Goal: Information Seeking & Learning: Learn about a topic

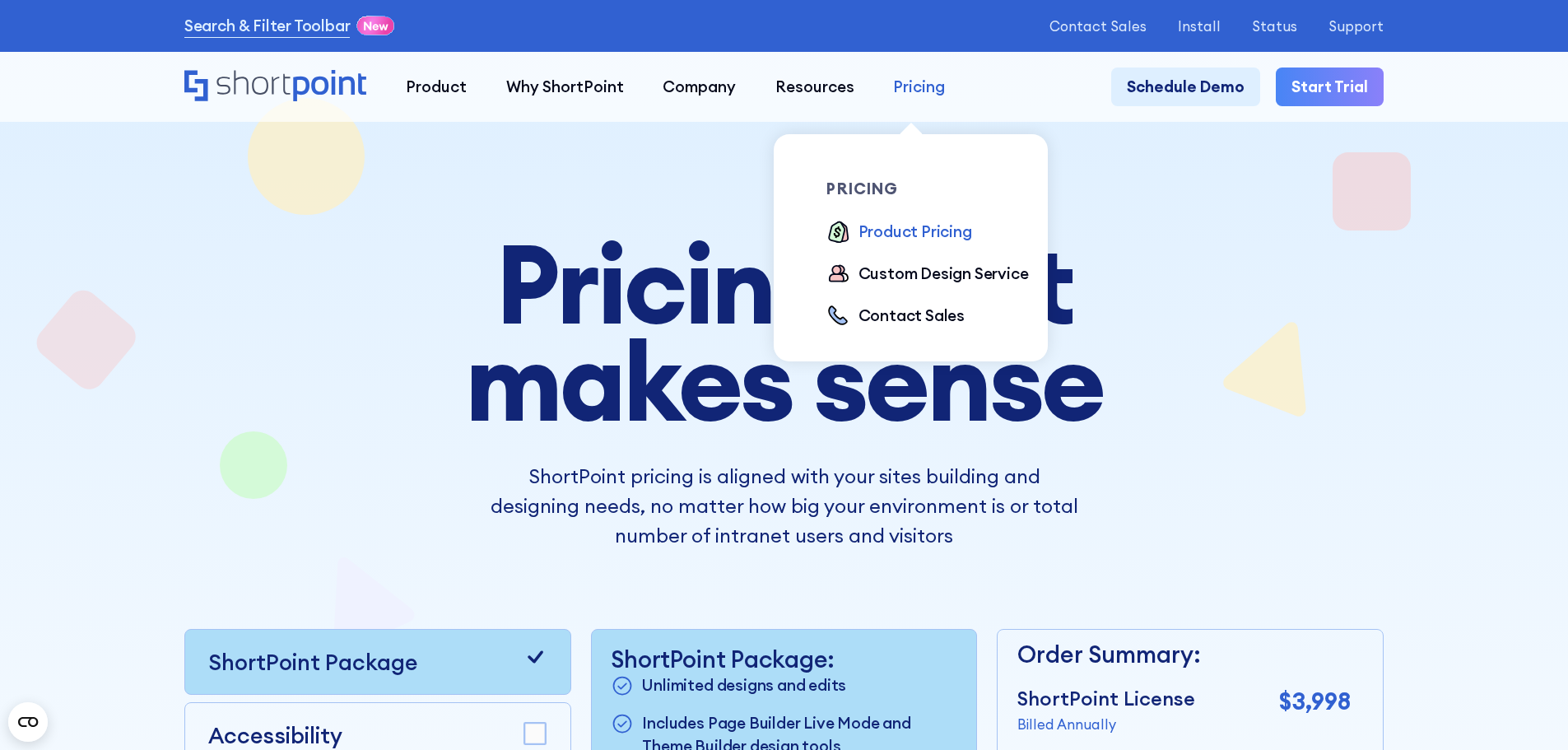
click at [883, 88] on link "Pricing" at bounding box center [919, 88] width 91 height 40
click at [923, 239] on div "Product Pricing" at bounding box center [916, 231] width 114 height 23
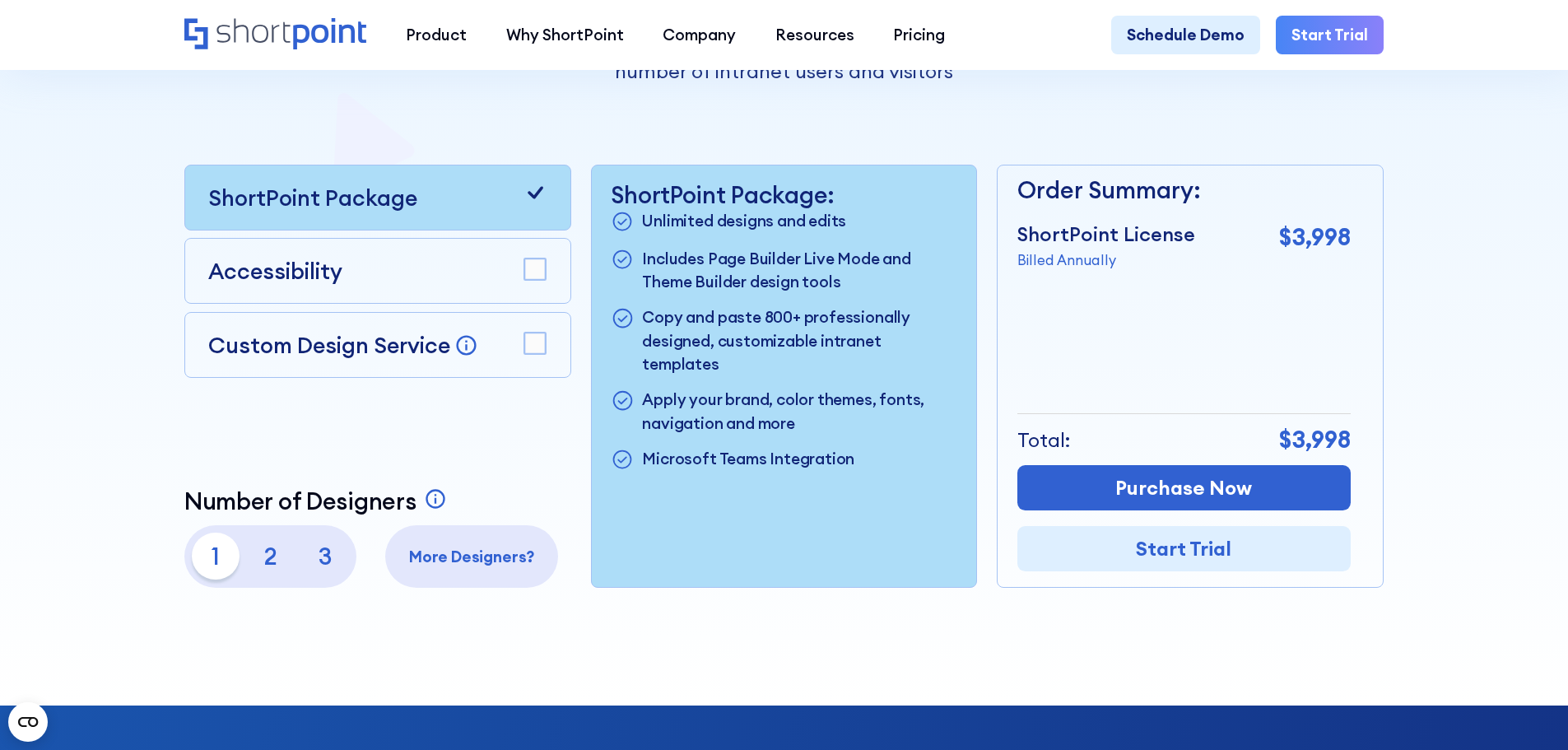
scroll to position [494, 0]
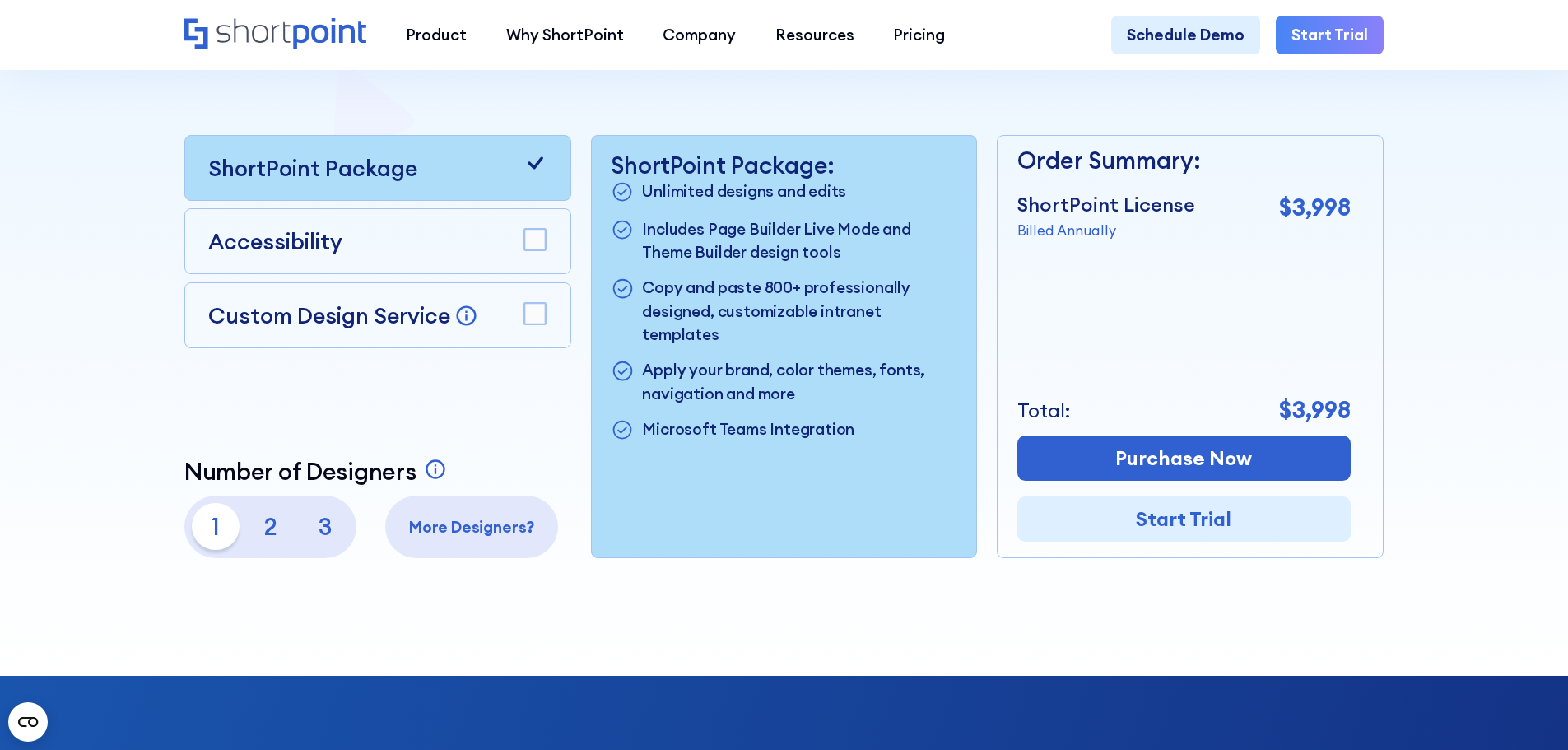
click at [527, 246] on rect at bounding box center [536, 240] width 22 height 22
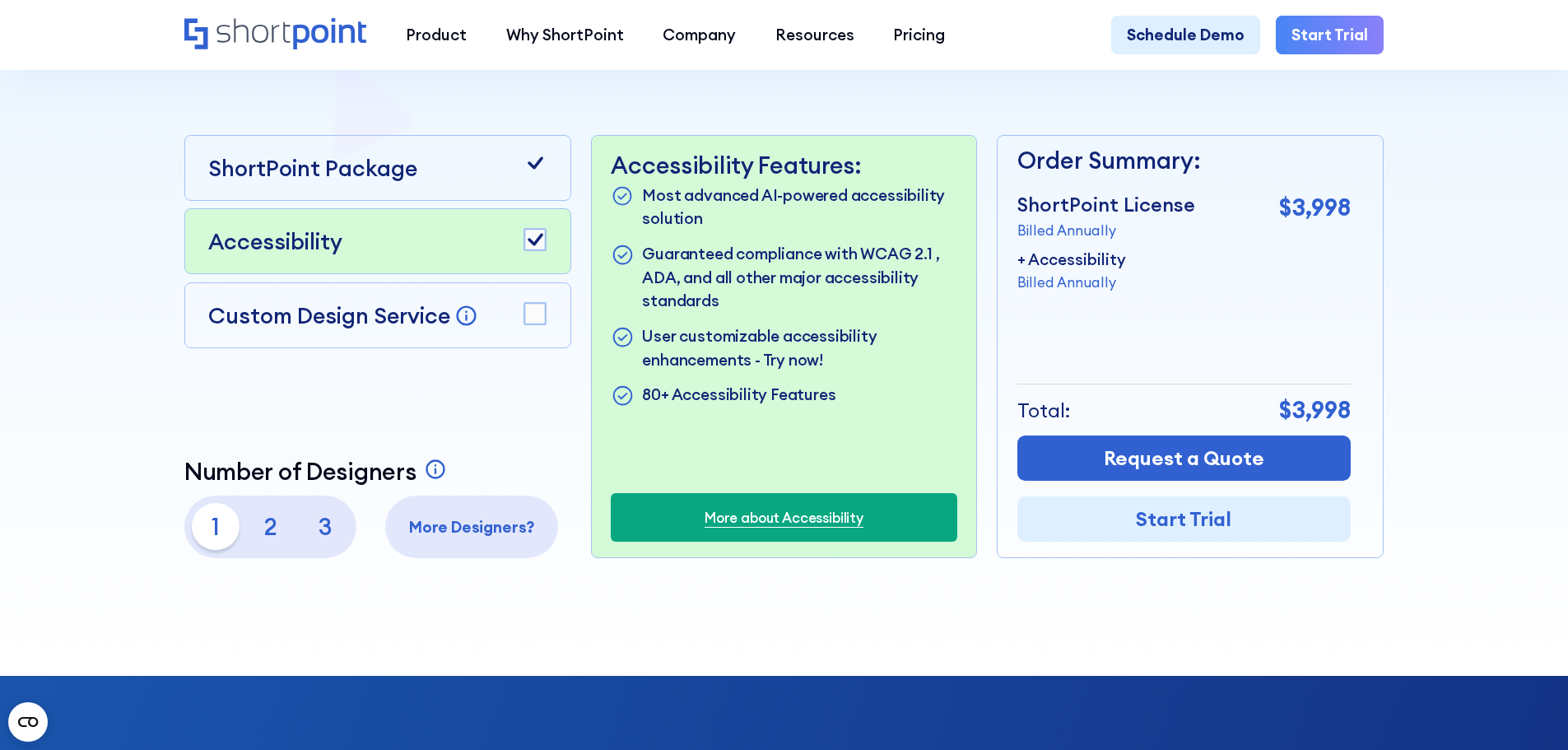
click at [527, 246] on icon at bounding box center [535, 240] width 15 height 13
click at [271, 532] on p "2" at bounding box center [270, 527] width 47 height 47
click at [212, 539] on p "1" at bounding box center [215, 527] width 47 height 47
click at [1424, 126] on div at bounding box center [784, 111] width 1411 height 1131
